Goal: Use online tool/utility: Utilize a website feature to perform a specific function

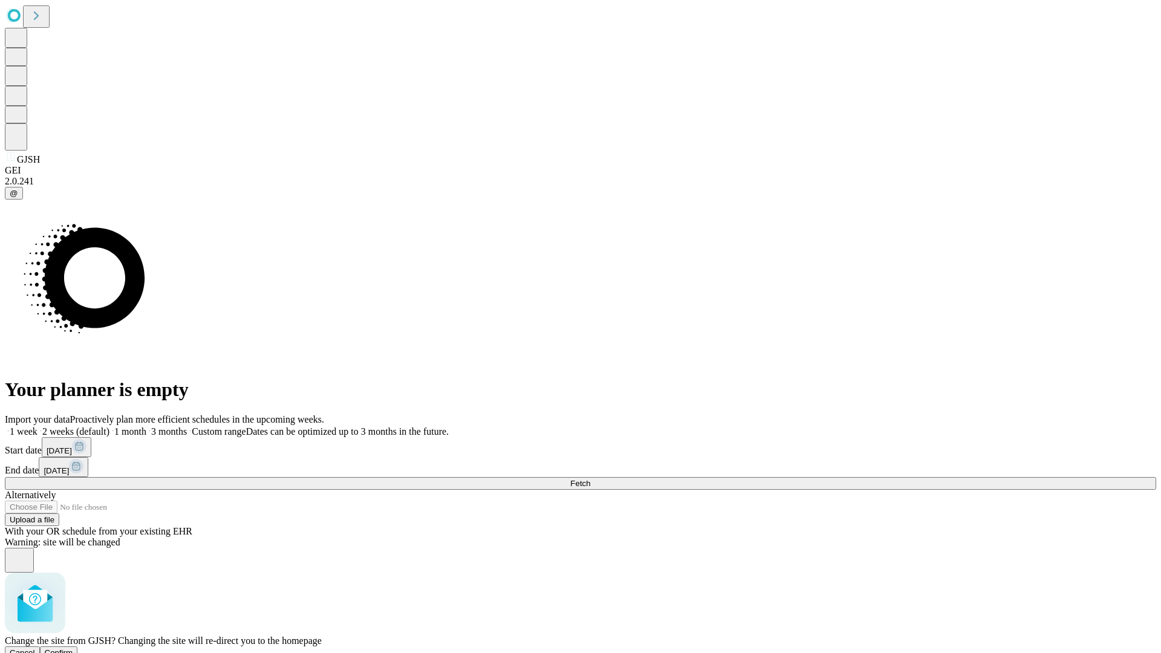
click at [73, 648] on span "Confirm" at bounding box center [59, 652] width 28 height 9
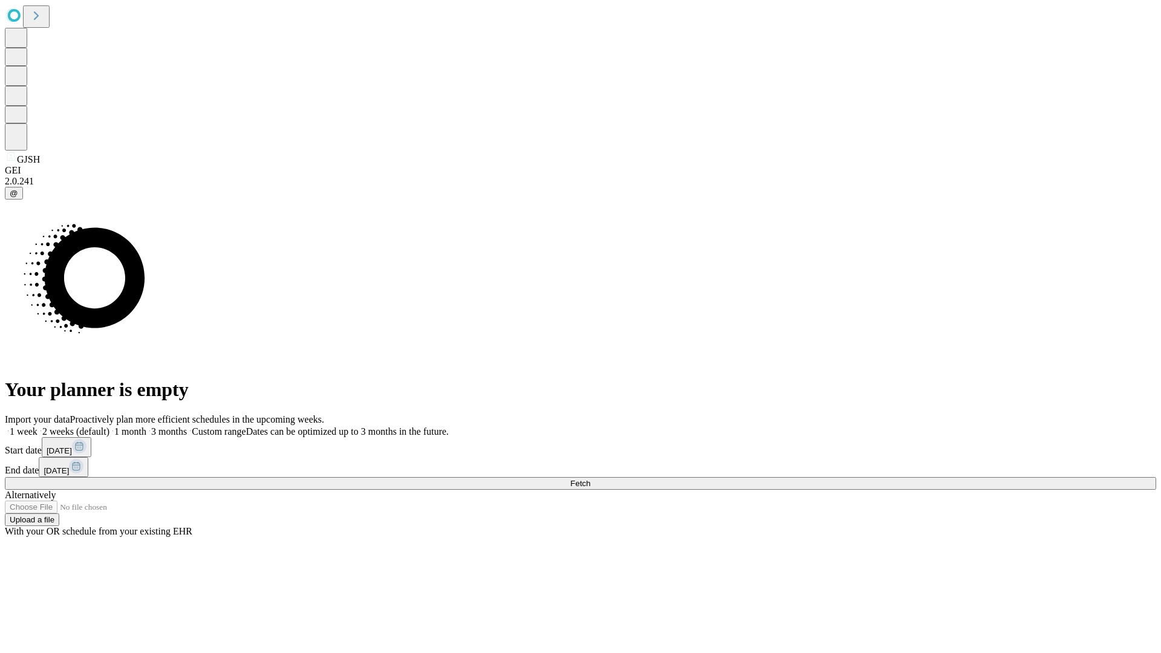
click at [37, 426] on label "1 week" at bounding box center [21, 431] width 33 height 10
click at [590, 479] on span "Fetch" at bounding box center [580, 483] width 20 height 9
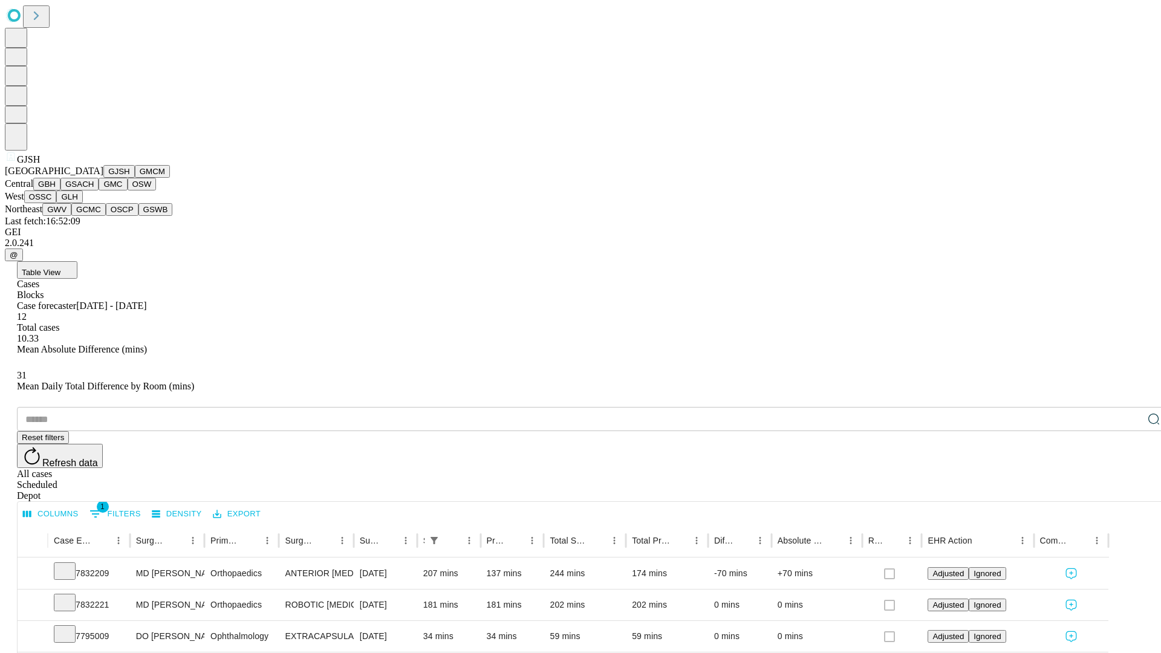
click at [135, 178] on button "GMCM" at bounding box center [152, 171] width 35 height 13
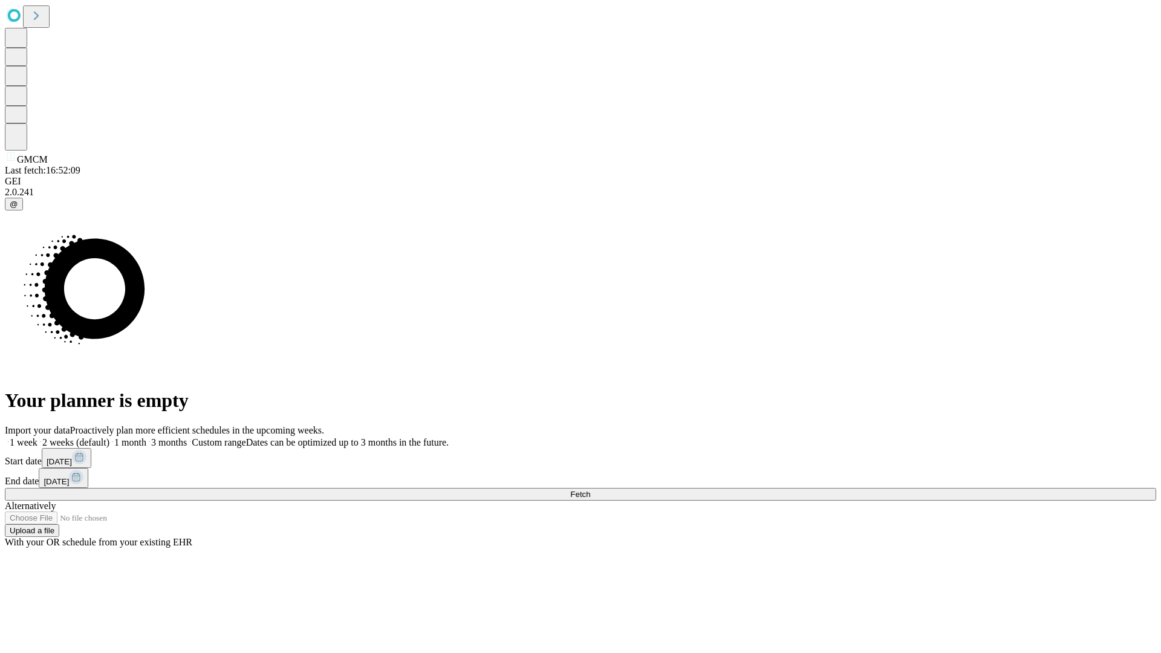
click at [37, 437] on label "1 week" at bounding box center [21, 442] width 33 height 10
click at [590, 490] on span "Fetch" at bounding box center [580, 494] width 20 height 9
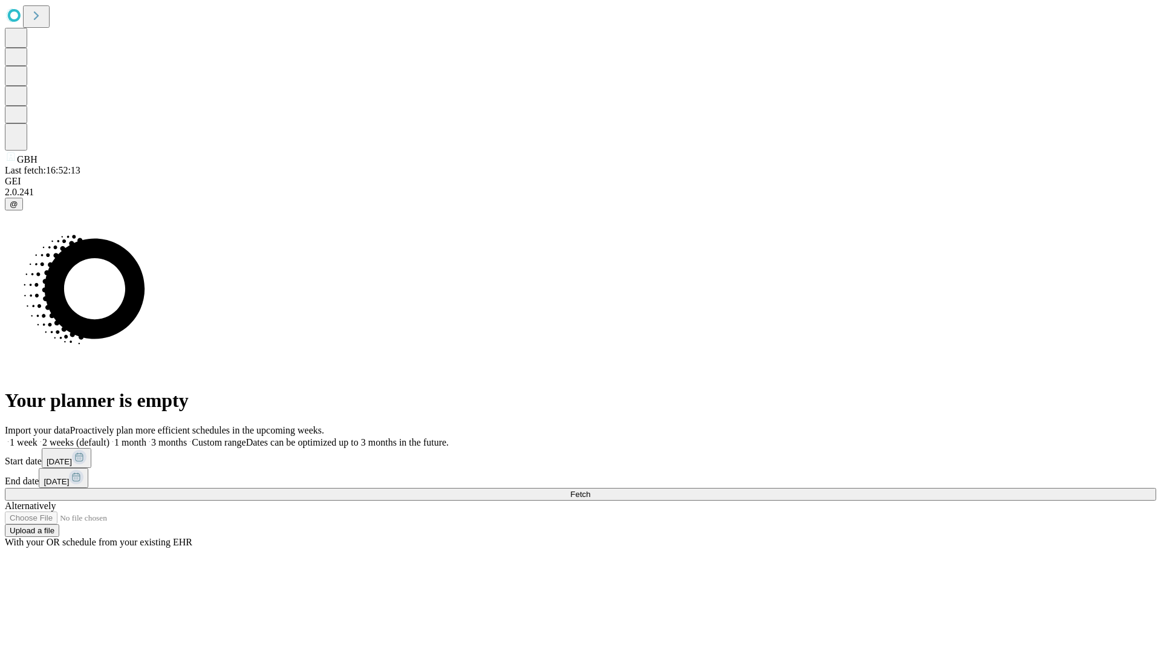
click at [37, 437] on label "1 week" at bounding box center [21, 442] width 33 height 10
click at [590, 490] on span "Fetch" at bounding box center [580, 494] width 20 height 9
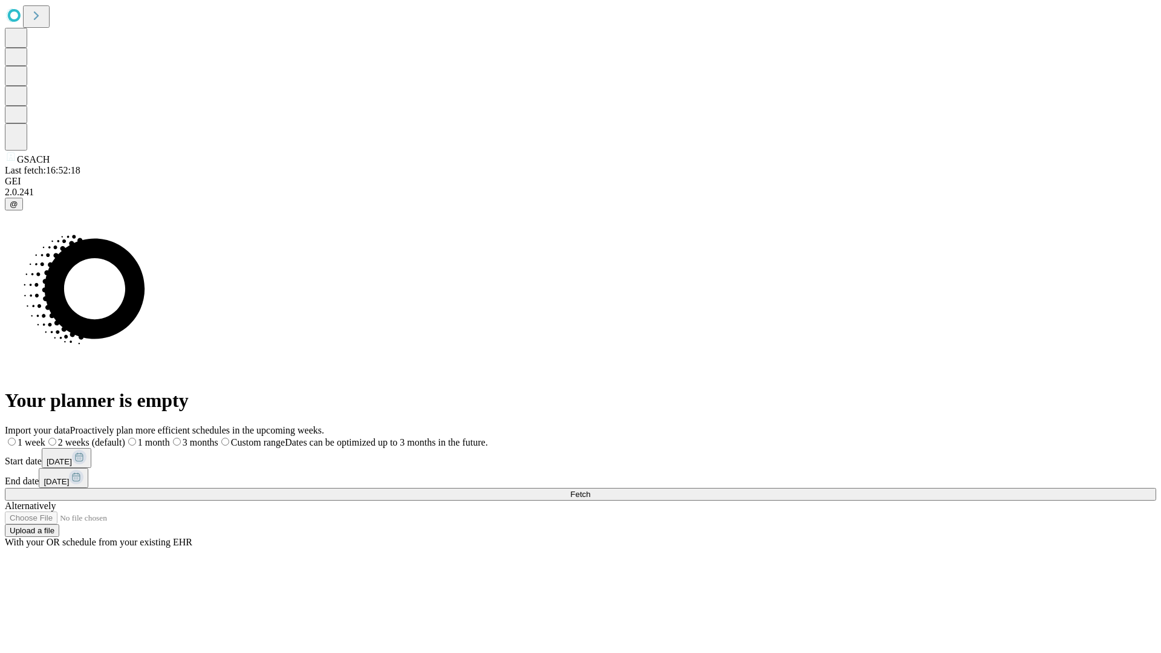
click at [590, 490] on span "Fetch" at bounding box center [580, 494] width 20 height 9
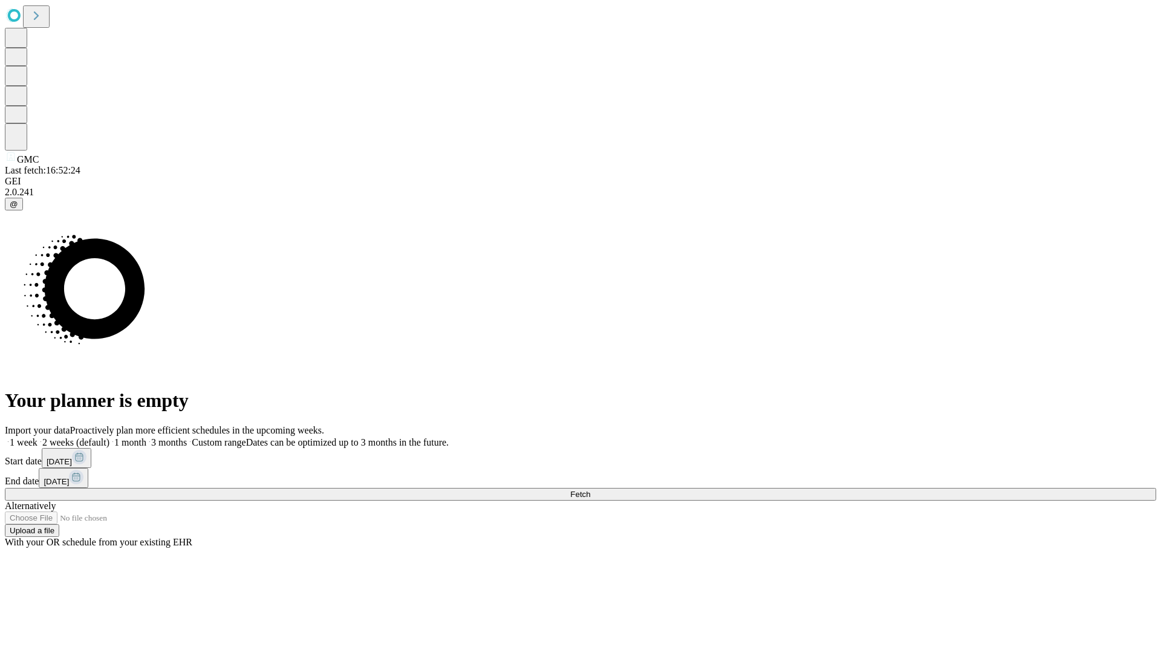
click at [590, 490] on span "Fetch" at bounding box center [580, 494] width 20 height 9
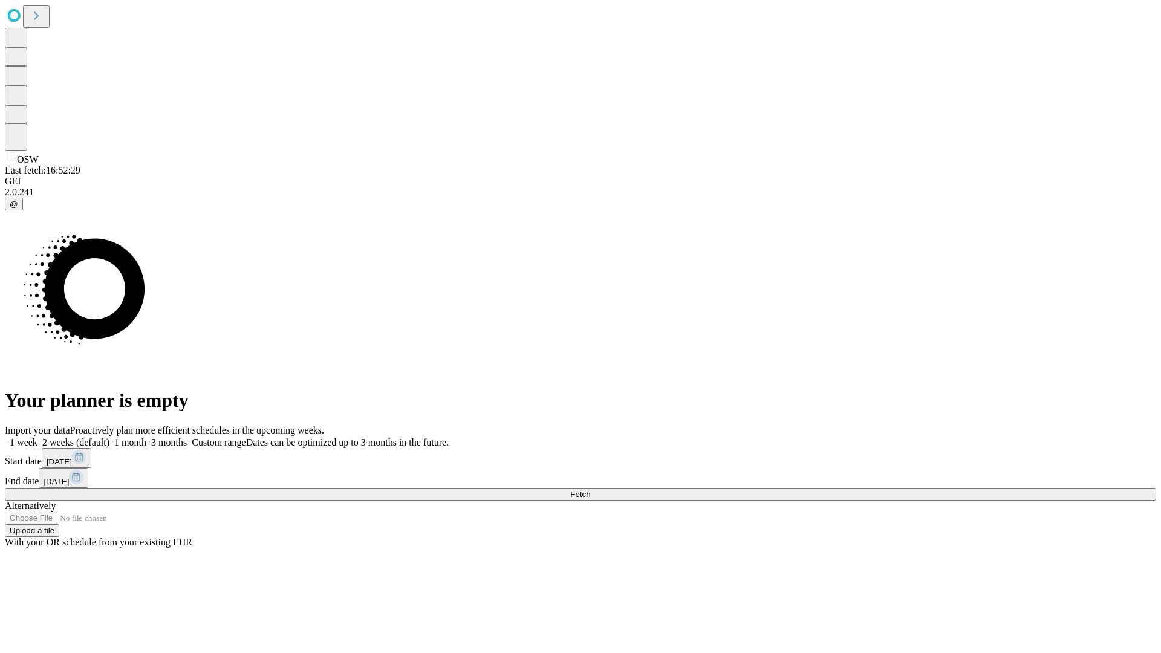
click at [37, 437] on label "1 week" at bounding box center [21, 442] width 33 height 10
click at [590, 490] on span "Fetch" at bounding box center [580, 494] width 20 height 9
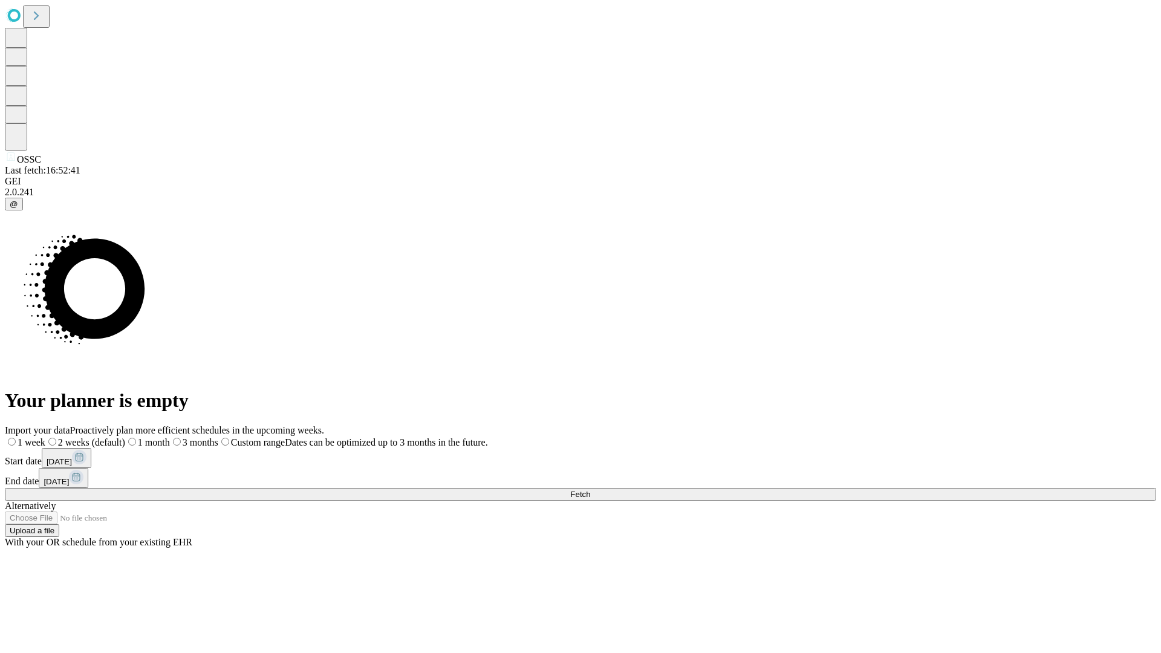
click at [45, 437] on label "1 week" at bounding box center [25, 442] width 41 height 10
click at [590, 490] on span "Fetch" at bounding box center [580, 494] width 20 height 9
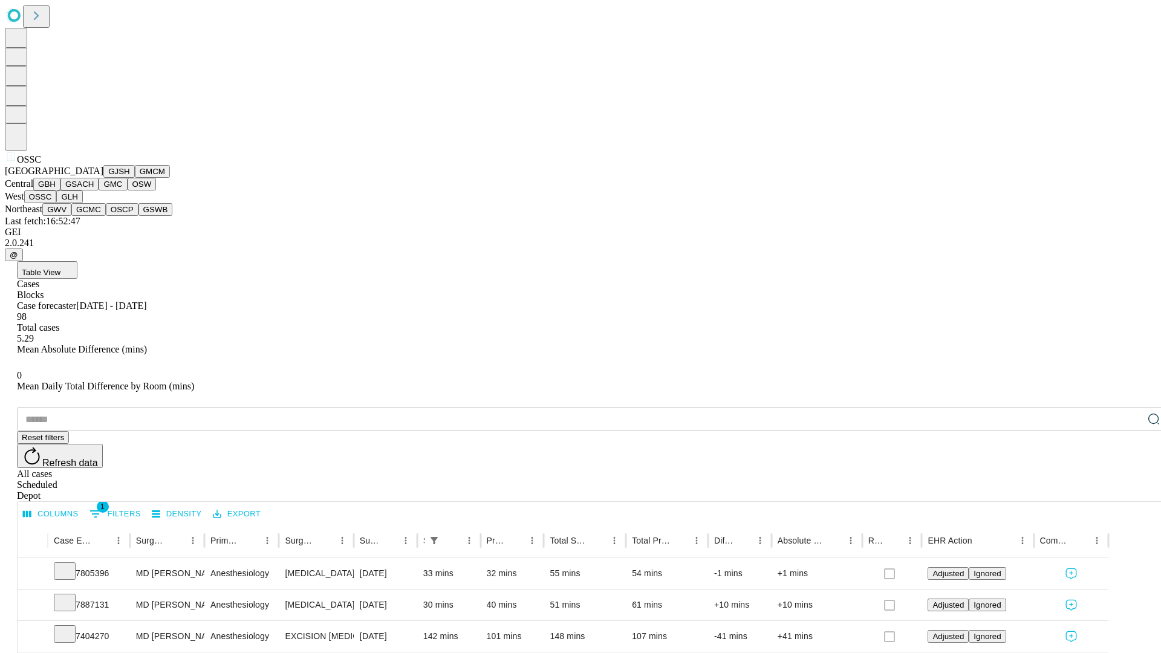
click at [82, 203] on button "GLH" at bounding box center [69, 196] width 26 height 13
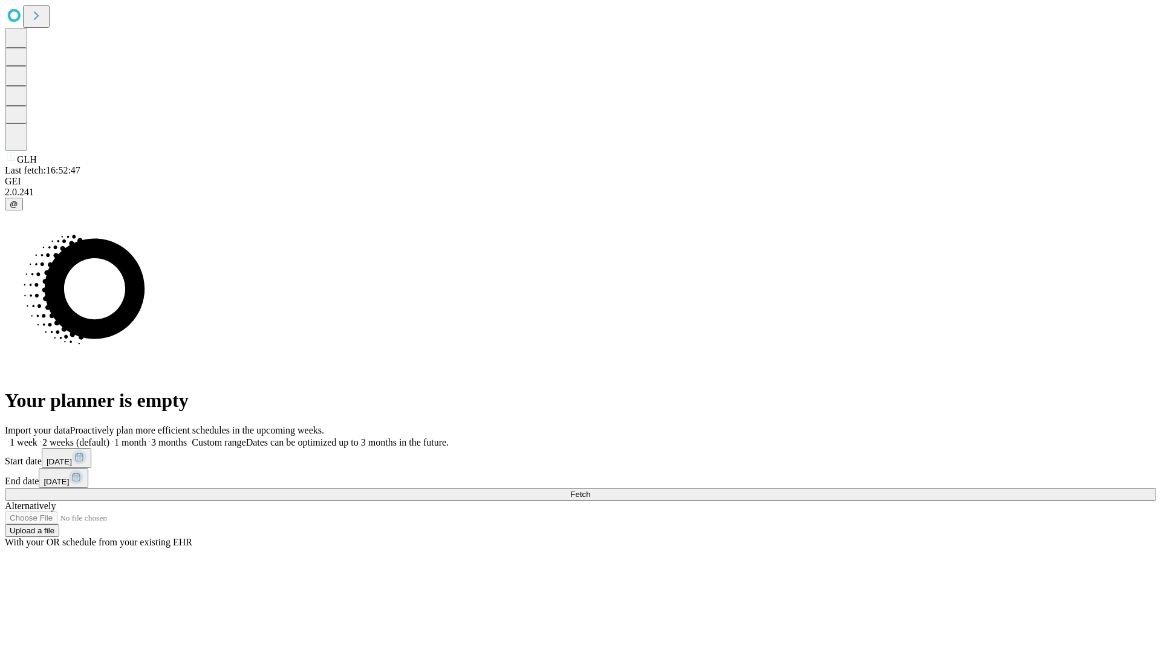
click at [37, 437] on label "1 week" at bounding box center [21, 442] width 33 height 10
click at [590, 490] on span "Fetch" at bounding box center [580, 494] width 20 height 9
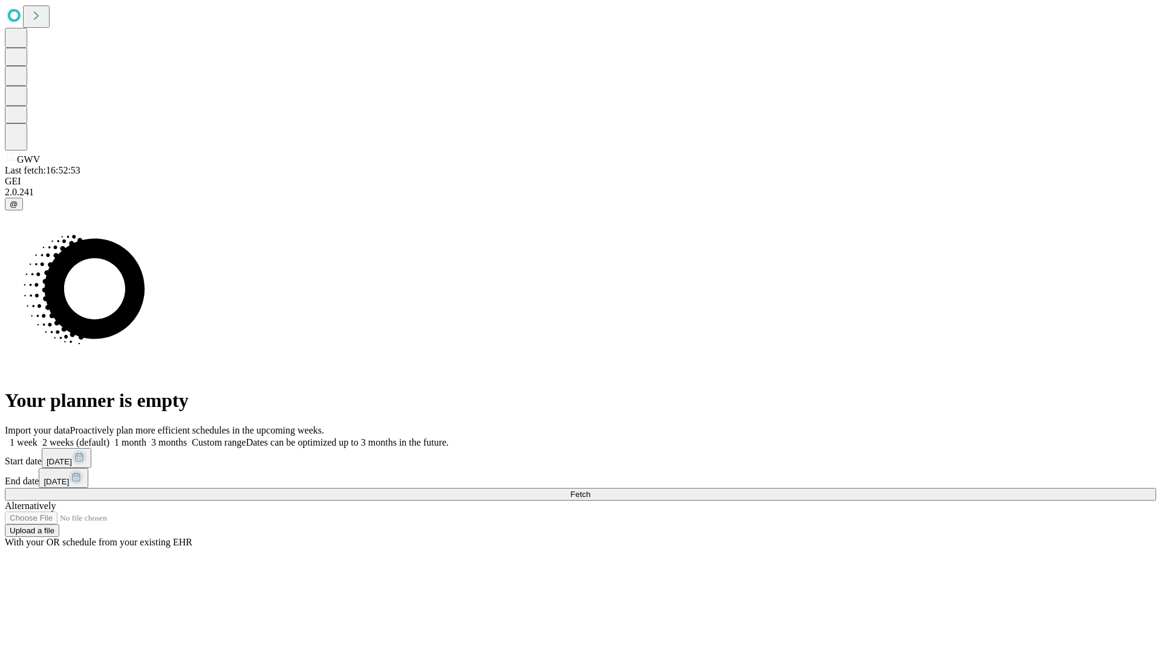
click at [37, 437] on label "1 week" at bounding box center [21, 442] width 33 height 10
click at [590, 490] on span "Fetch" at bounding box center [580, 494] width 20 height 9
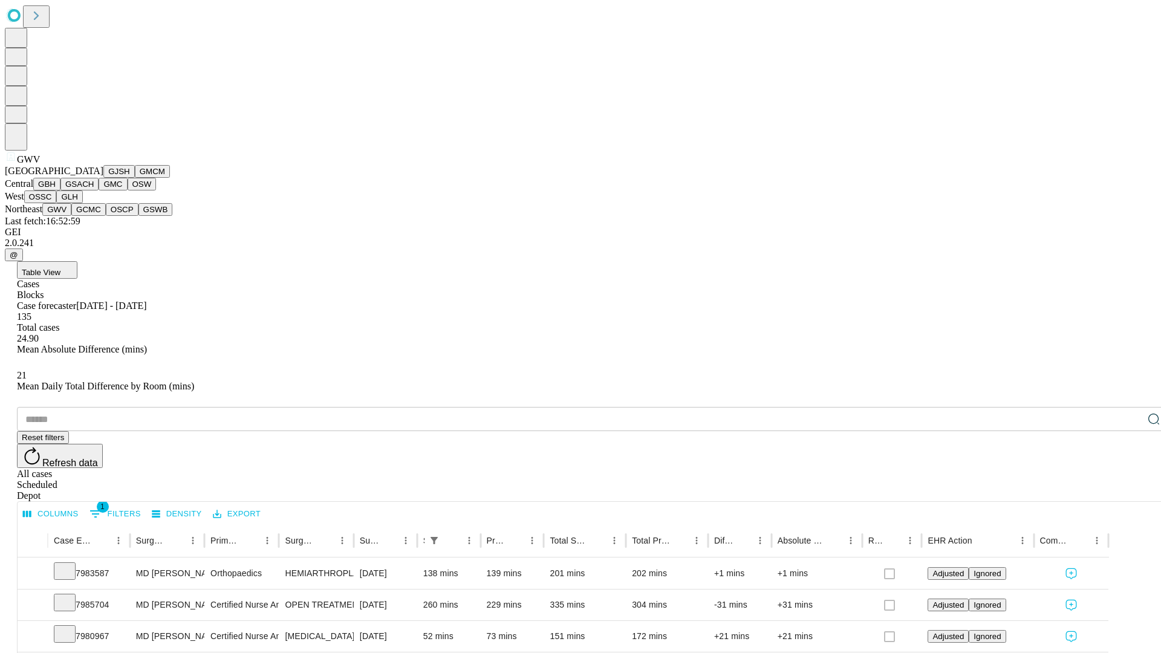
click at [94, 216] on button "GCMC" at bounding box center [88, 209] width 34 height 13
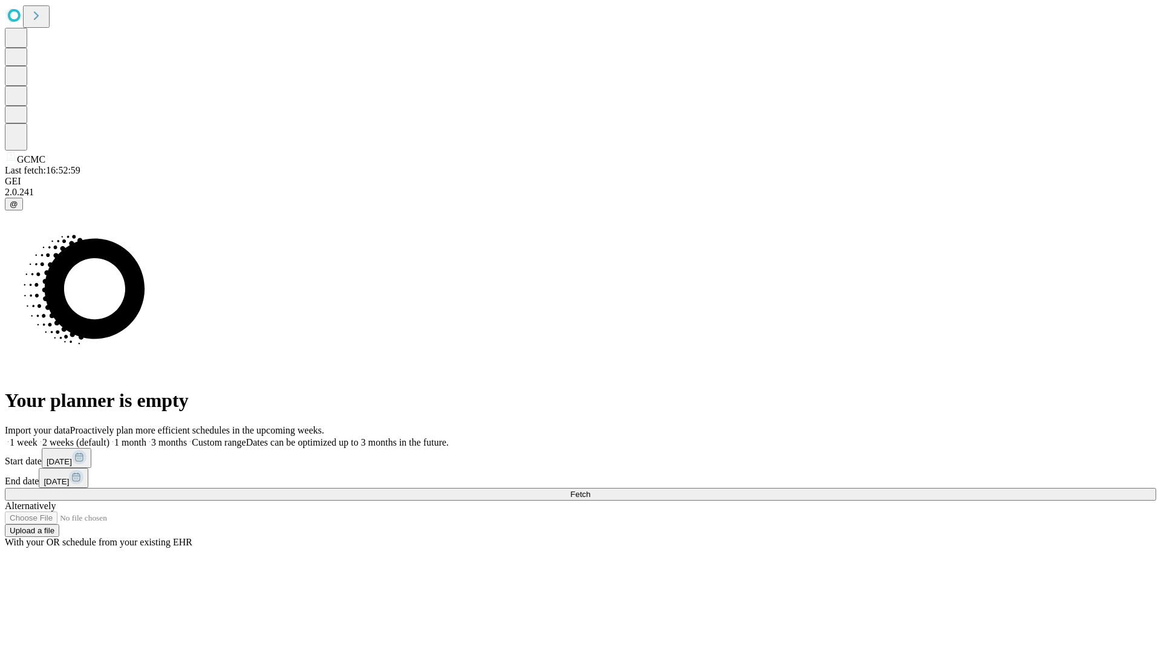
click at [37, 437] on label "1 week" at bounding box center [21, 442] width 33 height 10
click at [590, 490] on span "Fetch" at bounding box center [580, 494] width 20 height 9
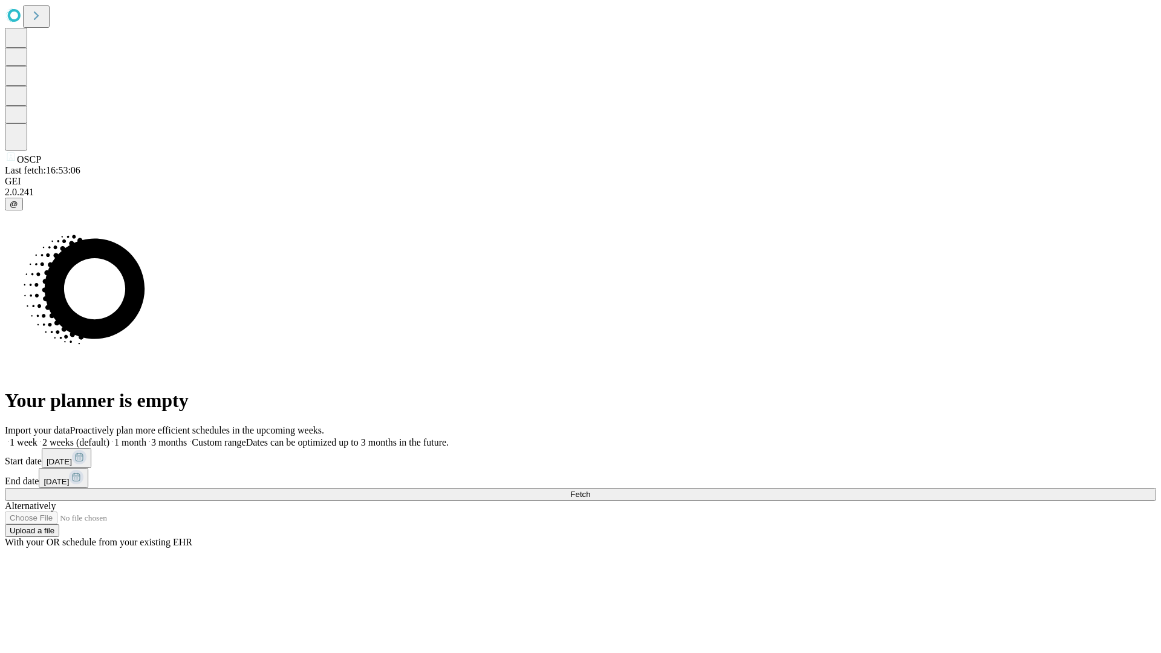
click at [590, 490] on span "Fetch" at bounding box center [580, 494] width 20 height 9
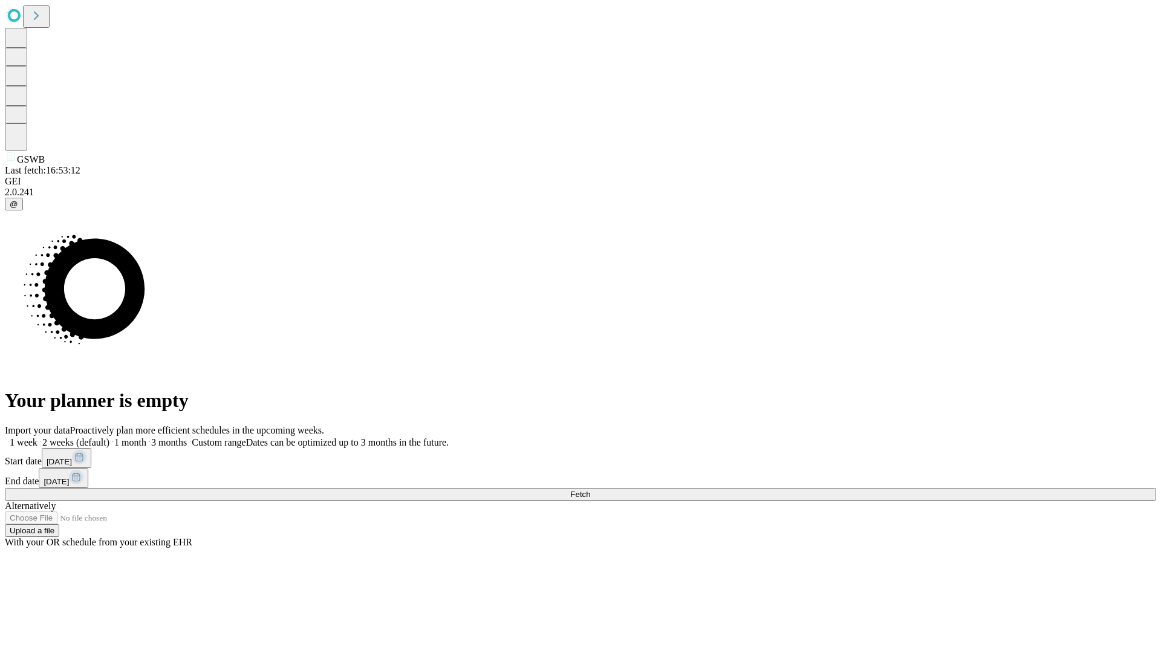
click at [37, 437] on label "1 week" at bounding box center [21, 442] width 33 height 10
click at [590, 490] on span "Fetch" at bounding box center [580, 494] width 20 height 9
